Goal: Navigation & Orientation: Go to known website

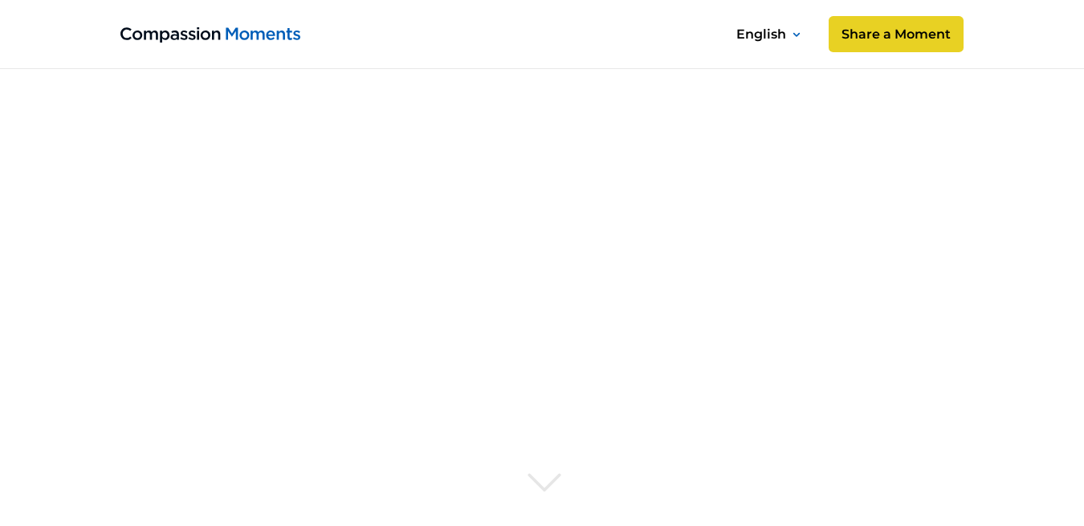
click at [795, 35] on icon at bounding box center [797, 35] width 6 height 2
click at [794, 38] on div at bounding box center [796, 33] width 8 height 22
click at [795, 34] on div at bounding box center [796, 33] width 8 height 22
click at [260, 34] on img at bounding box center [210, 34] width 180 height 15
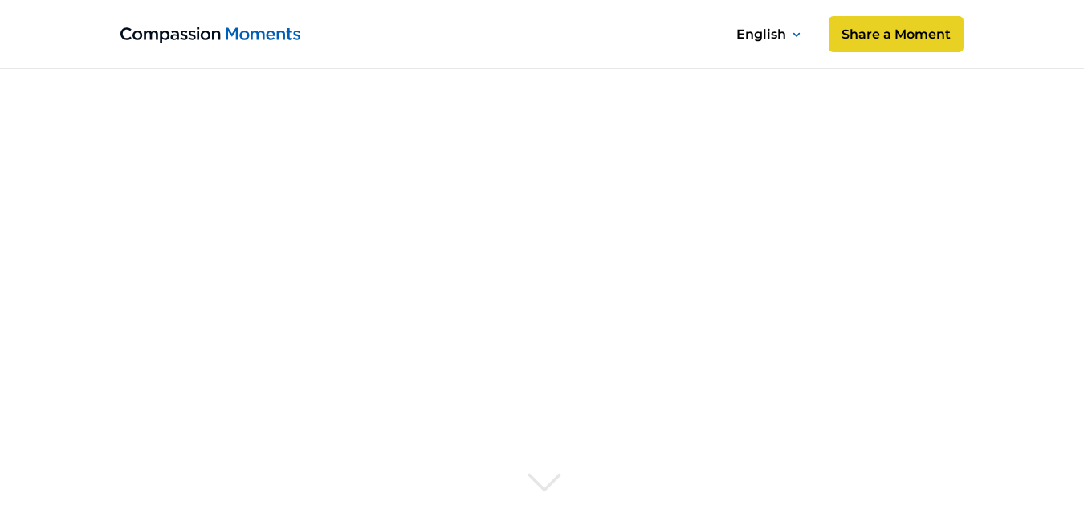
click at [795, 35] on icon at bounding box center [797, 35] width 6 height 2
click at [262, 31] on img at bounding box center [210, 34] width 180 height 15
click at [794, 34] on icon at bounding box center [797, 35] width 6 height 2
click at [798, 38] on div at bounding box center [796, 33] width 8 height 22
click at [678, 120] on div at bounding box center [542, 402] width 1084 height 677
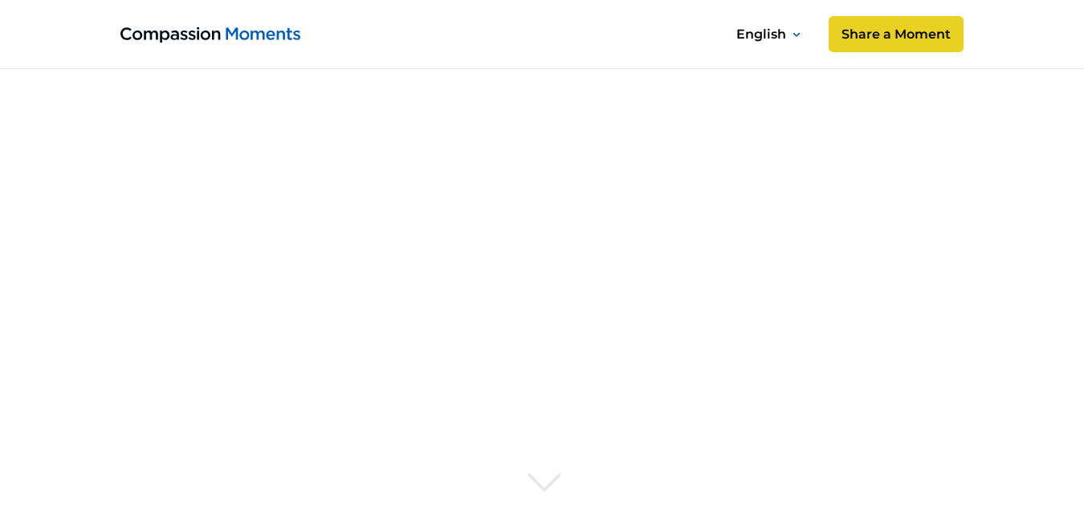
click at [574, 182] on div at bounding box center [542, 402] width 1084 height 677
click at [268, 32] on img at bounding box center [210, 34] width 180 height 15
click at [797, 34] on div at bounding box center [796, 33] width 8 height 22
click at [795, 35] on icon at bounding box center [797, 35] width 6 height 2
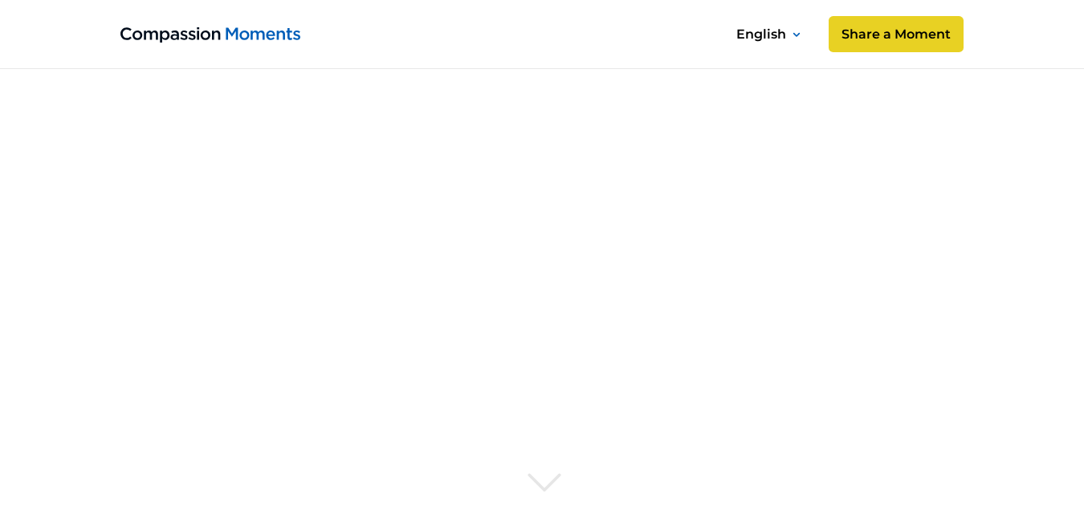
click at [770, 126] on div at bounding box center [542, 402] width 1084 height 677
click at [264, 26] on link at bounding box center [210, 34] width 180 height 22
click at [603, 326] on h1 "Share the joy of everyday moments" at bounding box center [766, 377] width 449 height 103
click at [796, 36] on icon at bounding box center [797, 35] width 6 height 2
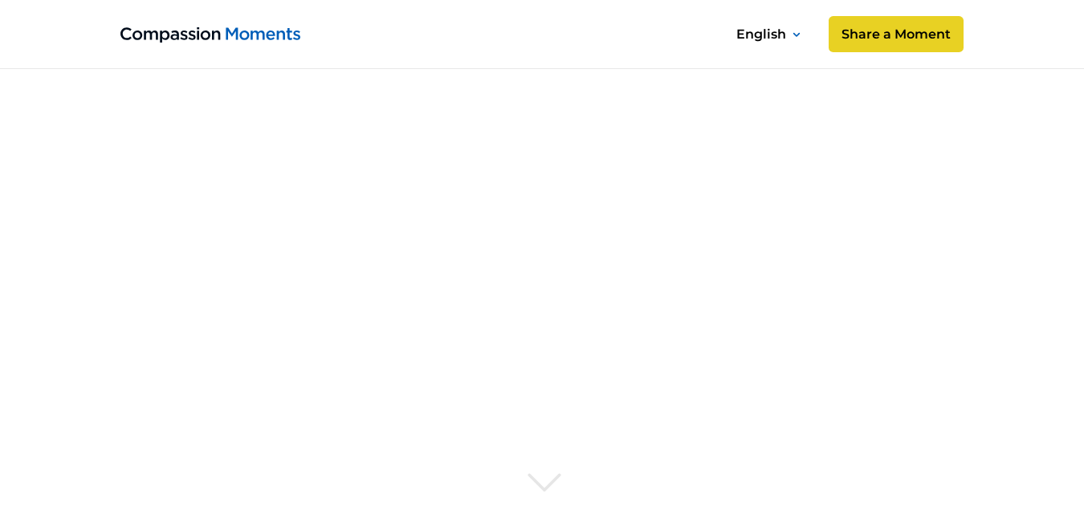
click at [259, 31] on img at bounding box center [210, 34] width 180 height 15
click at [798, 34] on icon at bounding box center [797, 35] width 6 height 2
click at [797, 21] on div "English Español Français አማርኛ Bahasa Indonesia Português Filipino සිංහල Kiswahi…" at bounding box center [845, 34] width 235 height 36
click at [795, 35] on icon at bounding box center [797, 35] width 6 height 2
